Goal: Information Seeking & Learning: Learn about a topic

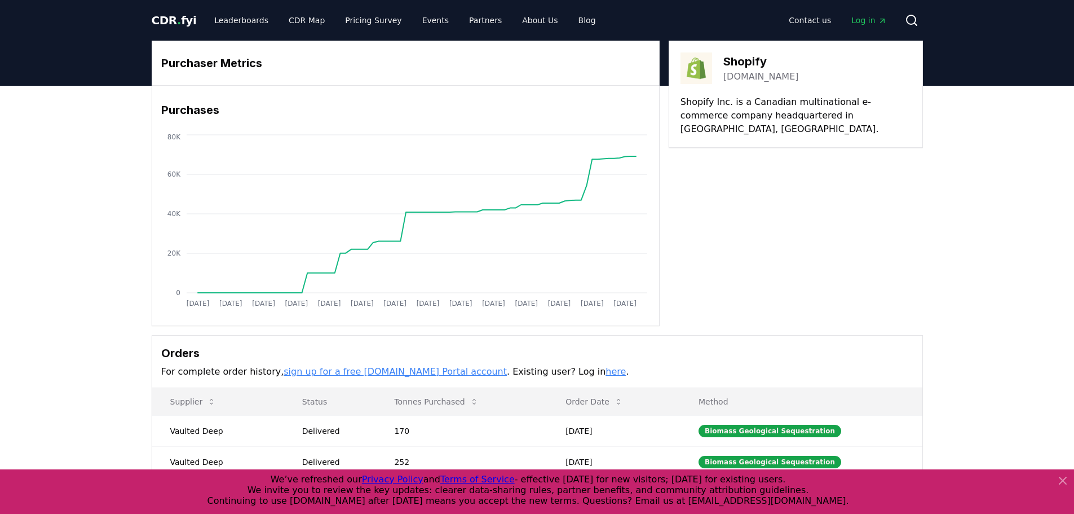
click at [1059, 479] on icon at bounding box center [1063, 481] width 14 height 14
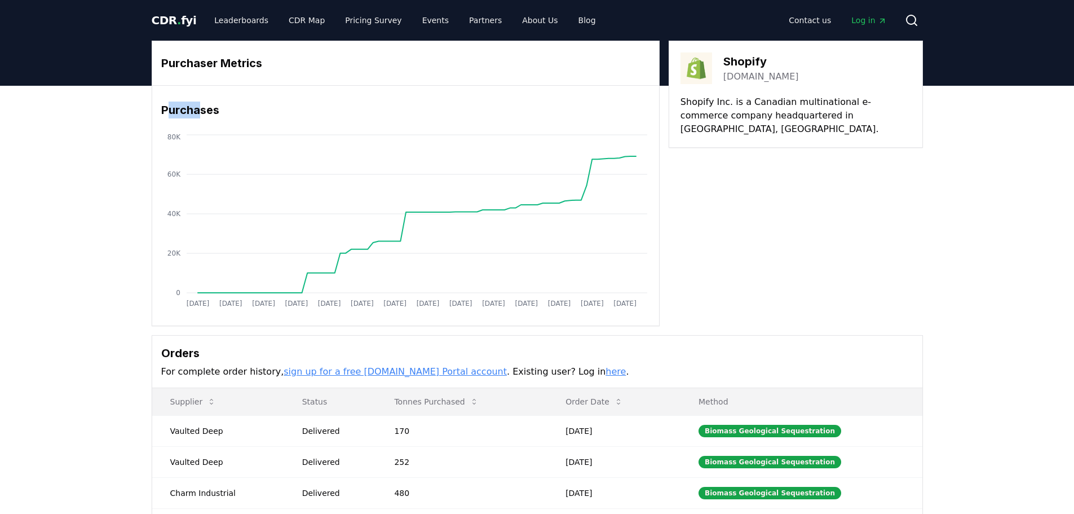
drag, startPoint x: 169, startPoint y: 114, endPoint x: 201, endPoint y: 111, distance: 32.3
click at [201, 111] on h3 "Purchases" at bounding box center [405, 110] width 489 height 17
click at [111, 136] on div "Purchaser Metrics Purchases [DATE] [DATE] [DATE] [DATE] [DATE] [DATE] [DATE] [D…" at bounding box center [537, 351] width 1074 height 531
click at [737, 77] on link "[DOMAIN_NAME]" at bounding box center [762, 77] width 76 height 14
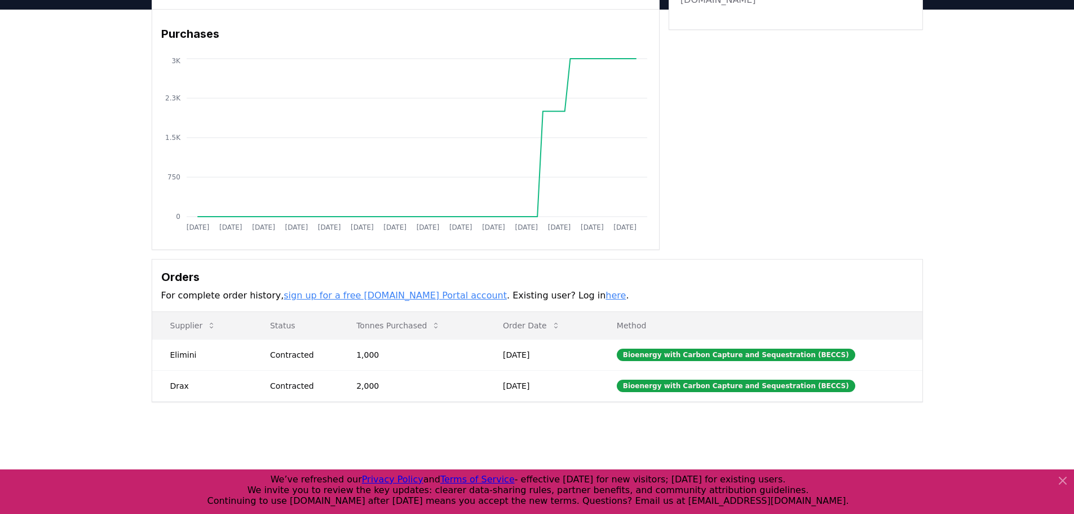
scroll to position [56, 0]
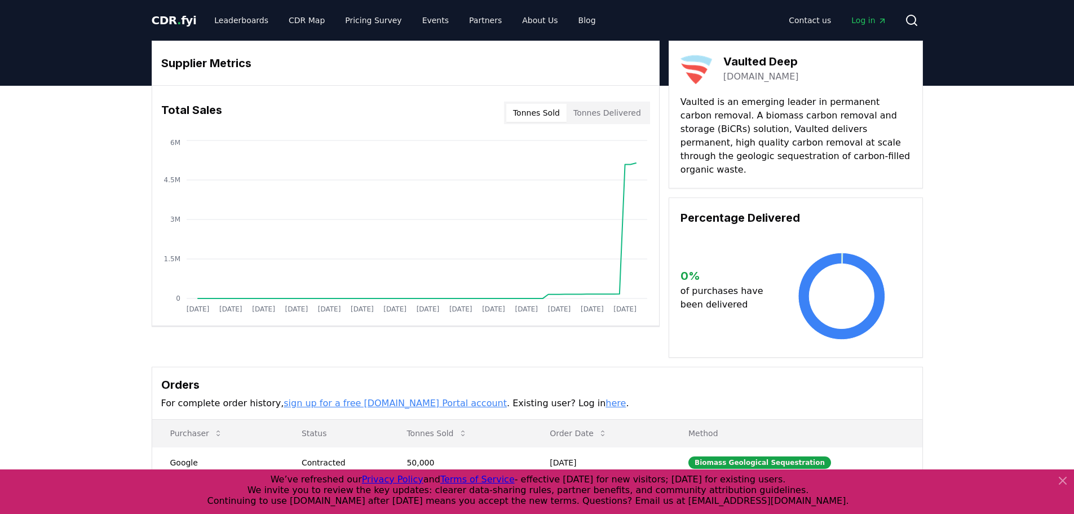
click at [646, 111] on button "Tonnes Delivered" at bounding box center [607, 113] width 81 height 18
click at [547, 115] on button "Tonnes Sold" at bounding box center [536, 113] width 60 height 18
click at [601, 110] on button "Tonnes Delivered" at bounding box center [607, 113] width 81 height 18
click at [521, 114] on button "Tonnes Sold" at bounding box center [536, 113] width 60 height 18
click at [615, 110] on button "Tonnes Delivered" at bounding box center [607, 113] width 81 height 18
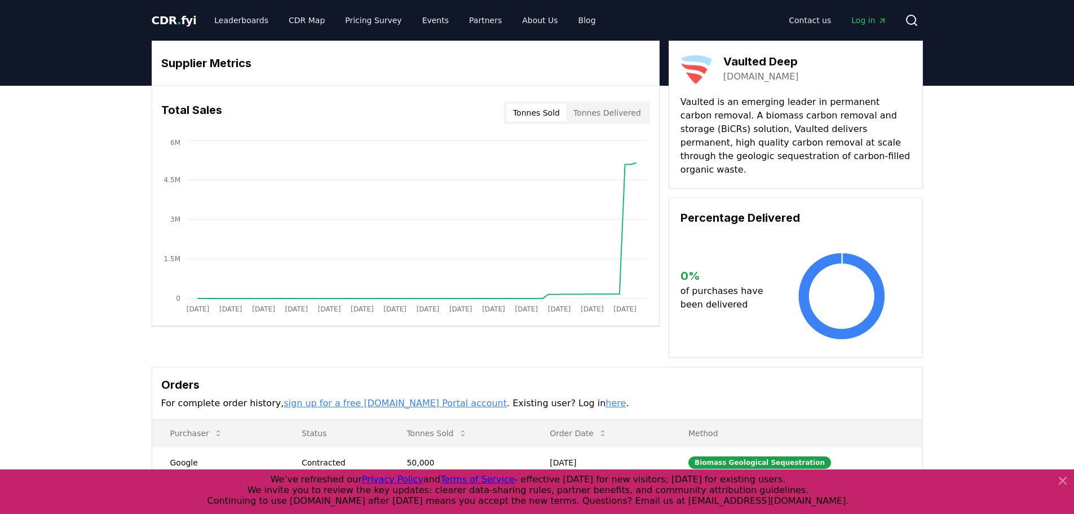
click at [567, 119] on button "Tonnes Sold" at bounding box center [536, 113] width 60 height 18
click at [591, 119] on button "Tonnes Delivered" at bounding box center [607, 113] width 81 height 18
